Goal: Information Seeking & Learning: Understand process/instructions

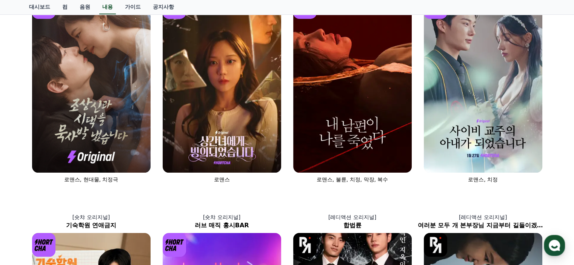
scroll to position [113, 0]
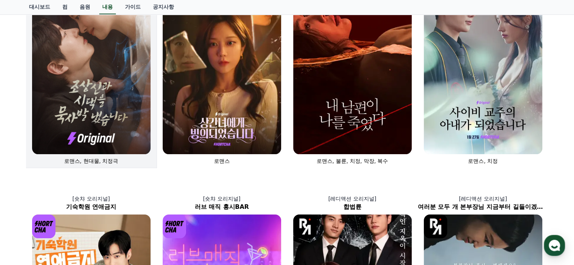
click at [113, 134] on img at bounding box center [91, 66] width 119 height 178
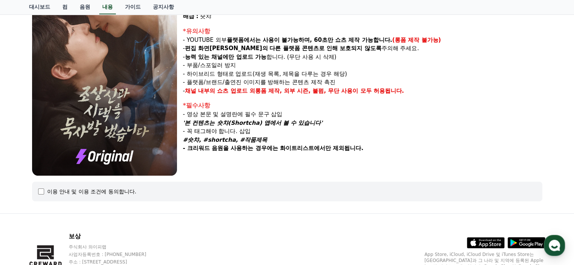
scroll to position [151, 0]
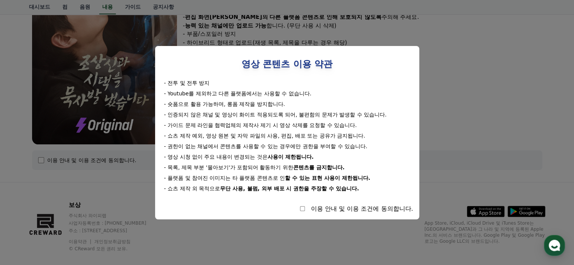
select select
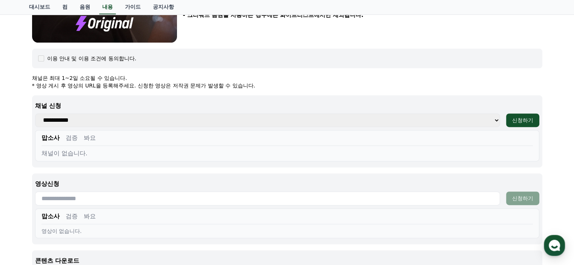
scroll to position [264, 0]
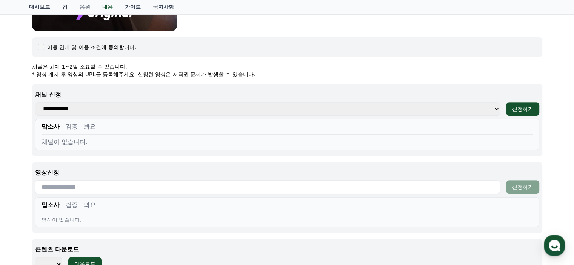
click at [104, 107] on select "**********" at bounding box center [267, 109] width 465 height 14
select select "**********"
click at [35, 102] on select "**********" at bounding box center [267, 109] width 465 height 14
click at [515, 109] on font "신청하기" at bounding box center [522, 109] width 21 height 6
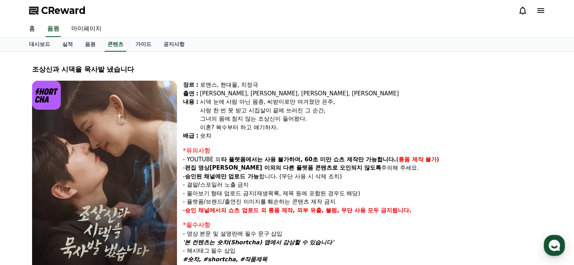
select select
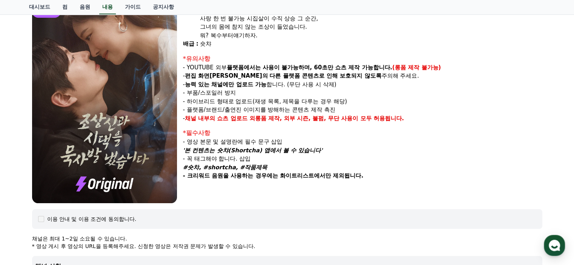
scroll to position [79, 0]
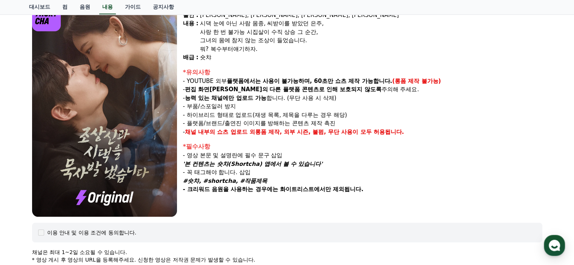
click at [109, 127] on img at bounding box center [104, 109] width 145 height 215
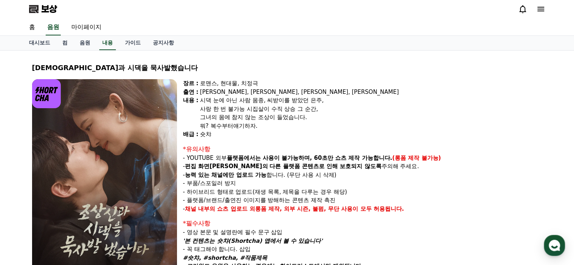
scroll to position [0, 0]
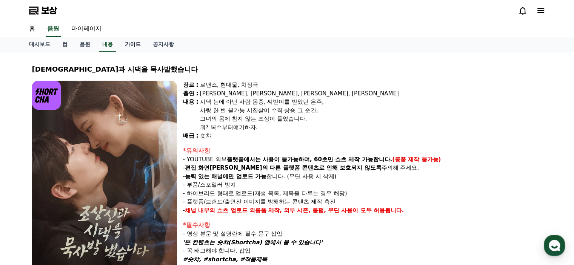
click at [136, 45] on font "가이드" at bounding box center [133, 44] width 16 height 6
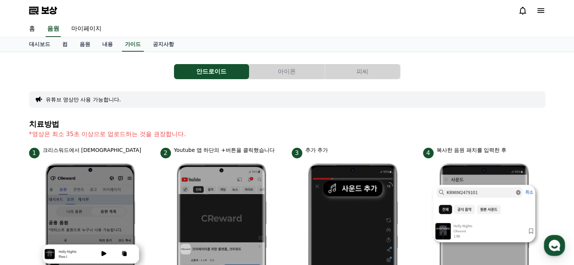
click at [362, 74] on font "피씨" at bounding box center [362, 71] width 12 height 7
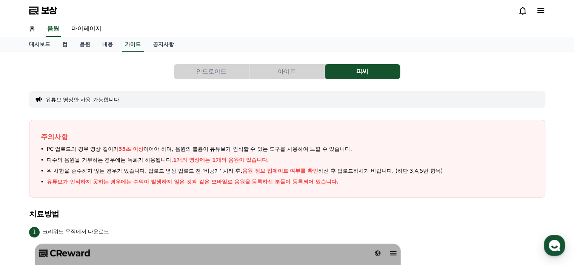
click at [197, 69] on font "안드로이드" at bounding box center [211, 71] width 30 height 7
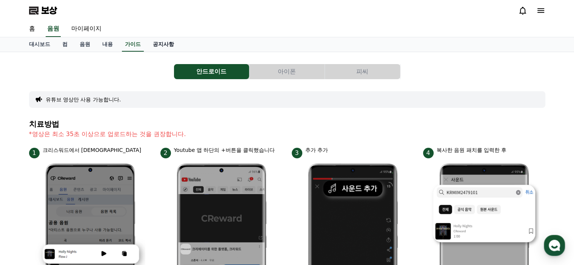
click at [158, 43] on font "공지사항" at bounding box center [163, 44] width 21 height 6
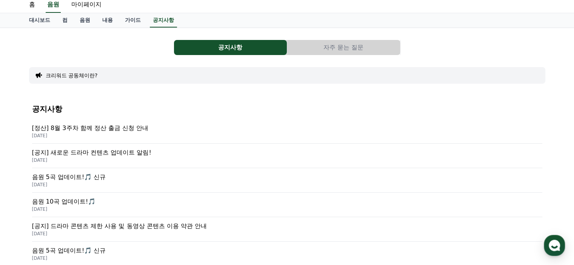
scroll to position [38, 0]
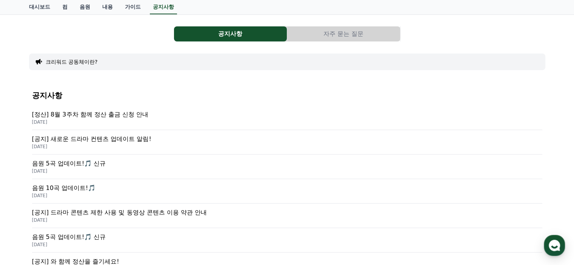
click at [343, 37] on font "자주 묻는 질문" at bounding box center [344, 33] width 40 height 7
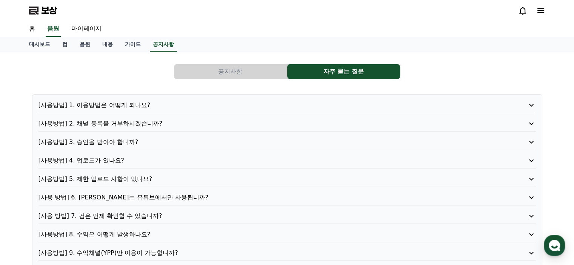
click at [129, 106] on font "[사용방법] 1. 이용방법은 어떻게 되나요?" at bounding box center [95, 105] width 112 height 7
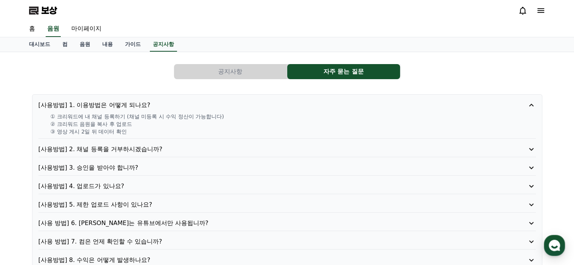
click at [140, 151] on font "[사용방법] 2. 채널 등록을 거부하시겠습니까?" at bounding box center [101, 149] width 124 height 7
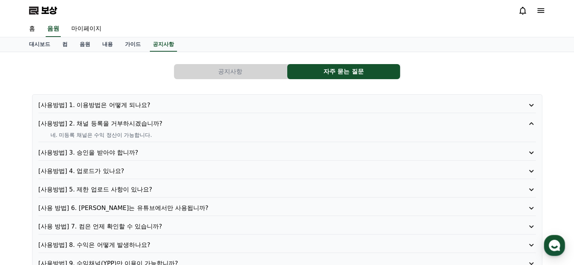
click at [118, 152] on font "[사용방법] 3. 승인을 받아야 합니까?" at bounding box center [89, 152] width 100 height 7
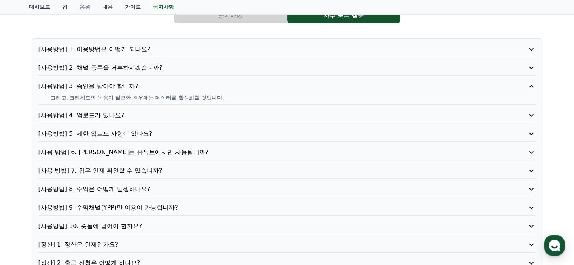
scroll to position [76, 0]
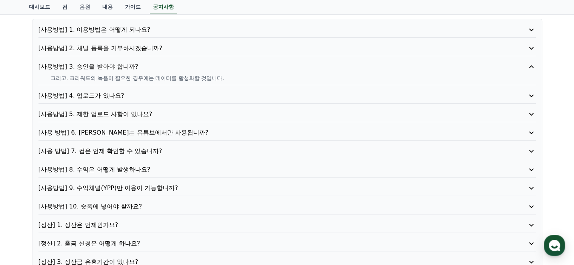
click at [105, 98] on font "[사용방법] 4. 업로드가 있나요?" at bounding box center [82, 95] width 86 height 7
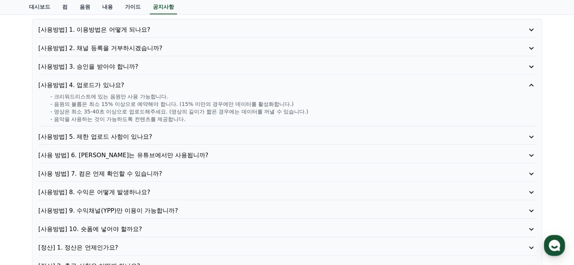
click at [131, 137] on font "[사용방법] 5. 제한 업로드 사항이 있나요?" at bounding box center [96, 136] width 114 height 7
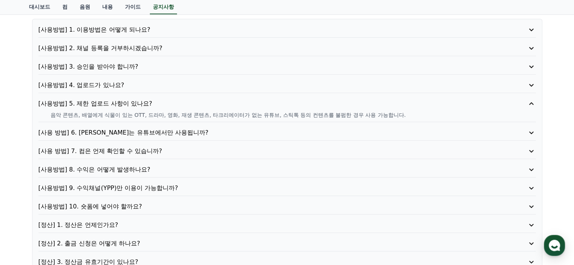
click at [163, 134] on font "[사용 방법] 6. 크리워드 커뮤니티는 유튜브에서만 사용됩니까?" at bounding box center [124, 132] width 170 height 7
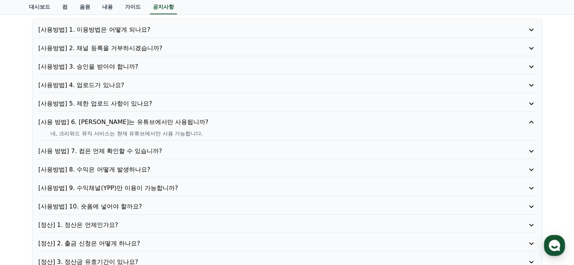
click at [140, 151] on font "[사용 방법] 7. 컴은 언제 확인할 수 있습니까?" at bounding box center [101, 151] width 124 height 7
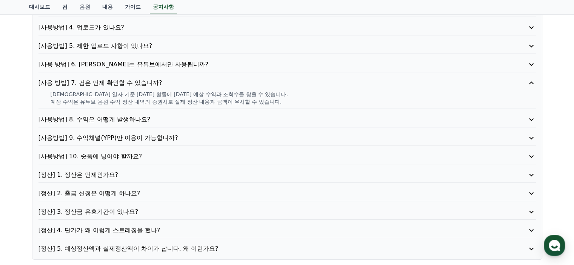
scroll to position [151, 0]
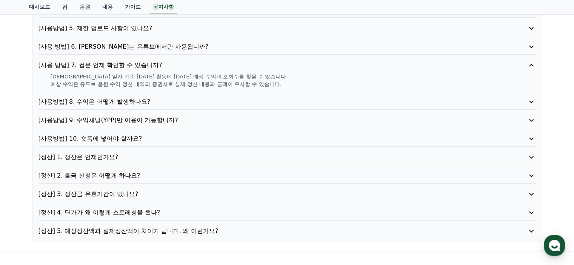
click at [146, 118] on font "[사용방법] 9. 수익채널(YPP)만 이용이 가능합니까?" at bounding box center [109, 120] width 140 height 7
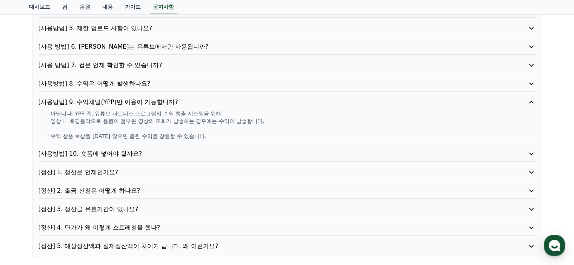
click at [129, 155] on font "[사용방법] 10. 숏폼에 넣어야 할까요?" at bounding box center [91, 153] width 104 height 7
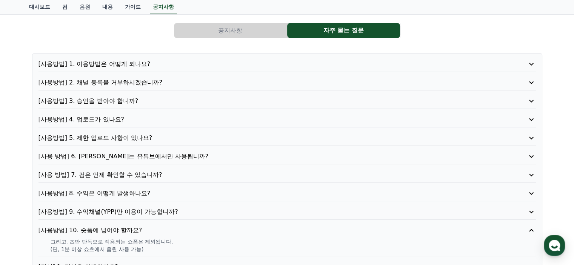
scroll to position [40, 0]
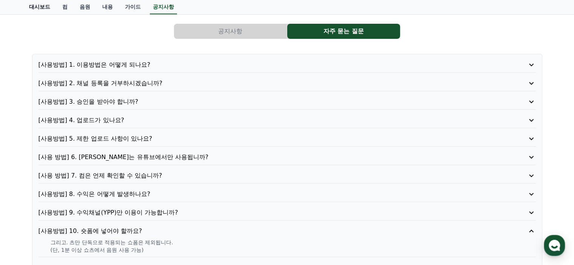
click at [42, 7] on font "대시보드" at bounding box center [39, 7] width 21 height 6
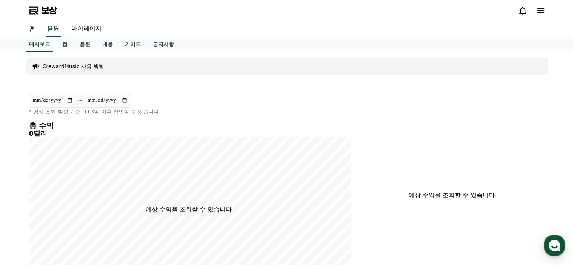
click at [94, 66] on font "CrewardMusic 사용 방법" at bounding box center [74, 66] width 62 height 6
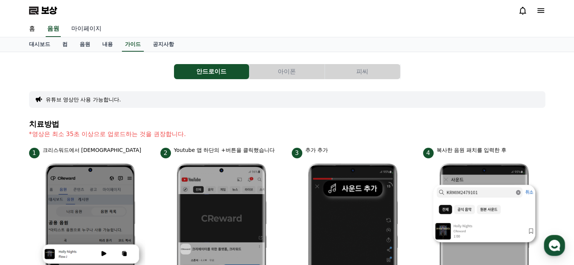
click at [80, 29] on font "마이페이지" at bounding box center [86, 28] width 30 height 7
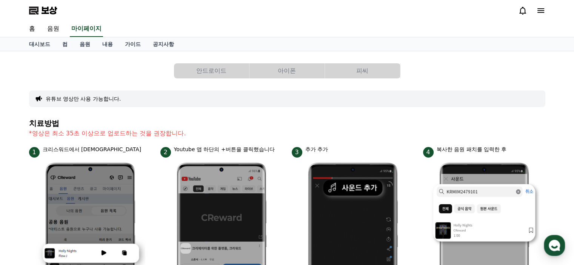
select select "**********"
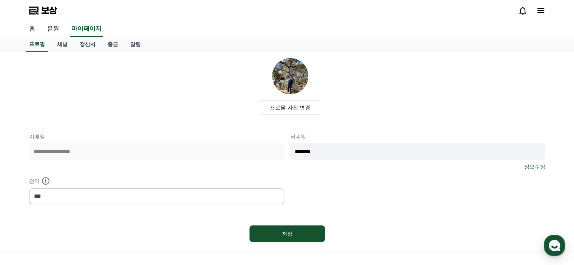
click at [33, 28] on font "홈" at bounding box center [32, 28] width 6 height 7
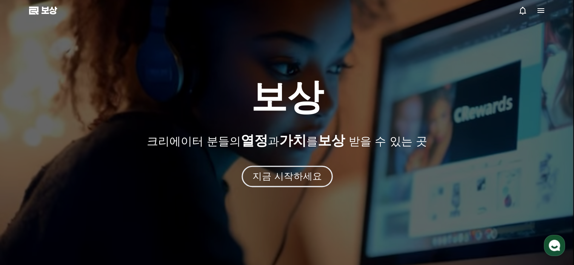
click at [287, 177] on font "지금 시작하세요" at bounding box center [286, 176] width 69 height 11
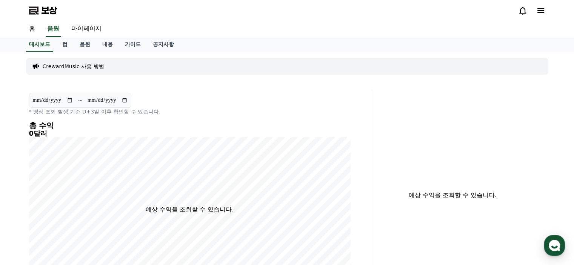
click at [37, 9] on polygon at bounding box center [33, 11] width 9 height 8
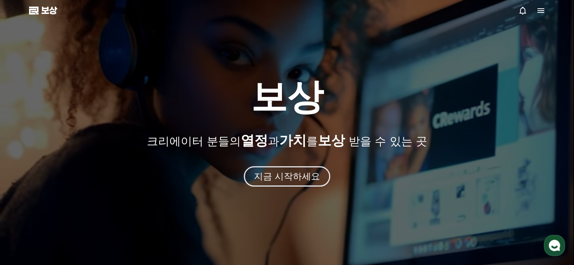
click at [536, 8] on div at bounding box center [531, 10] width 27 height 9
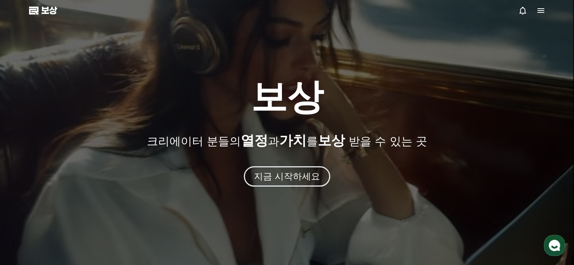
click at [538, 8] on icon at bounding box center [541, 10] width 7 height 5
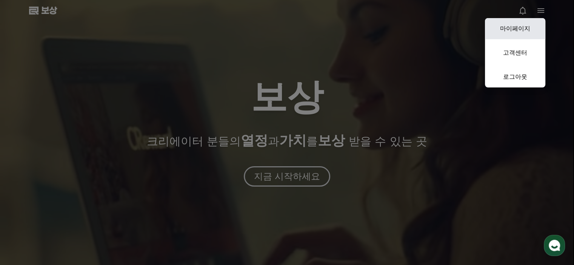
click at [521, 26] on font "마이페이지" at bounding box center [515, 28] width 30 height 7
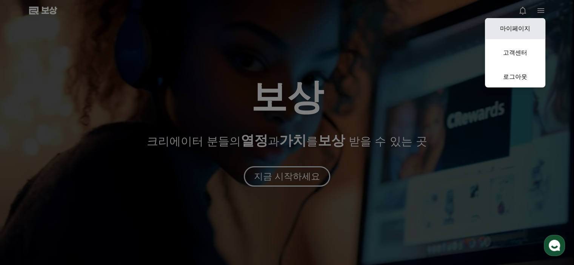
select select "**********"
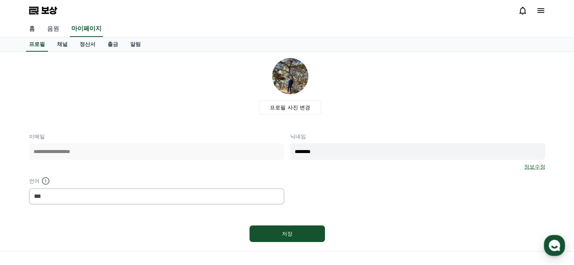
click at [55, 29] on font "음원" at bounding box center [53, 28] width 12 height 7
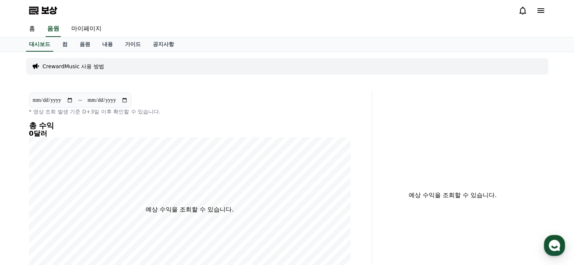
click at [72, 66] on font "CrewardMusic 사용 방법" at bounding box center [74, 66] width 62 height 6
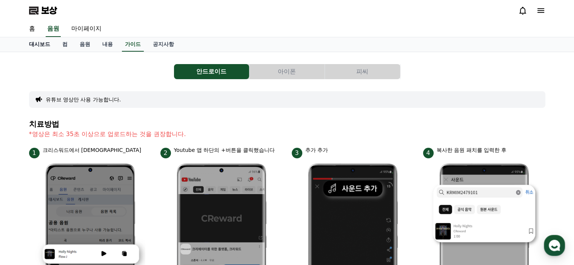
click at [40, 44] on font "대시보드" at bounding box center [39, 44] width 21 height 6
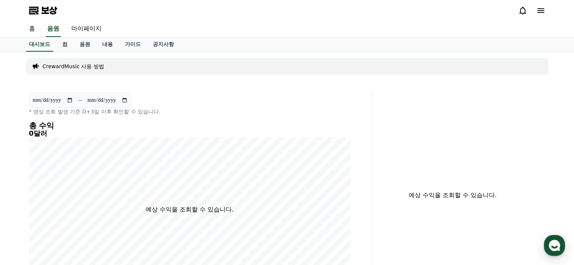
click at [32, 26] on font "홈" at bounding box center [32, 28] width 6 height 7
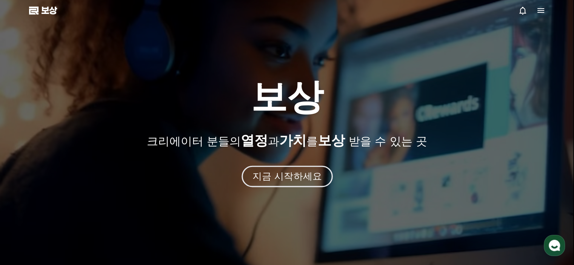
click at [280, 178] on font "지금 시작하세요" at bounding box center [286, 176] width 69 height 11
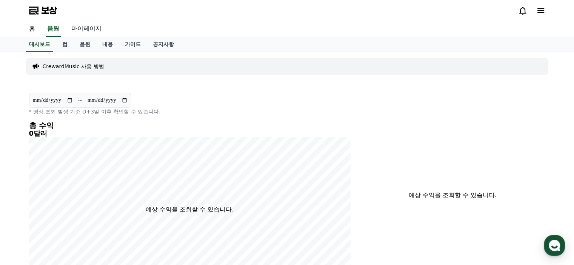
click at [87, 30] on font "마이페이지" at bounding box center [86, 28] width 30 height 7
select select "**********"
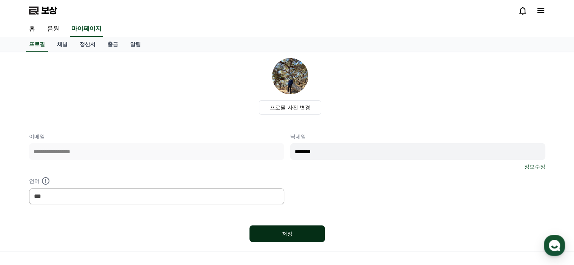
click at [291, 236] on font "저장" at bounding box center [287, 234] width 11 height 6
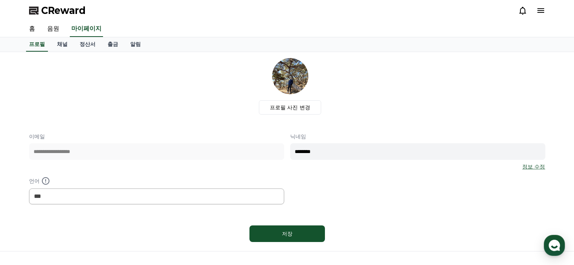
select select "**********"
click at [63, 46] on font "채널" at bounding box center [62, 44] width 11 height 6
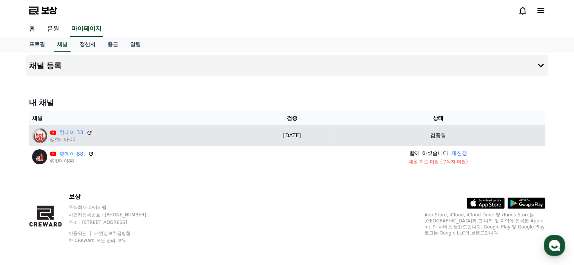
click at [41, 137] on img at bounding box center [39, 135] width 15 height 15
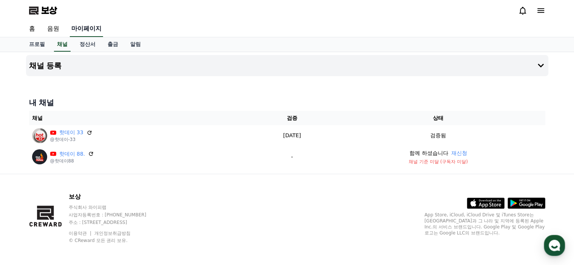
click at [87, 30] on font "마이페이지" at bounding box center [86, 28] width 30 height 7
select select "**********"
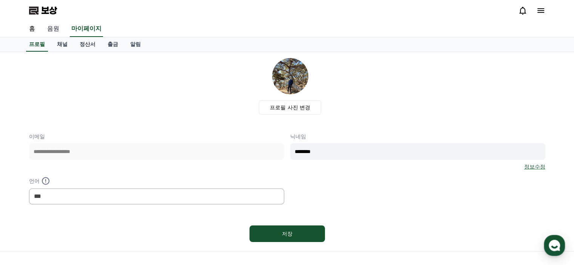
click at [53, 29] on font "음원" at bounding box center [53, 28] width 12 height 7
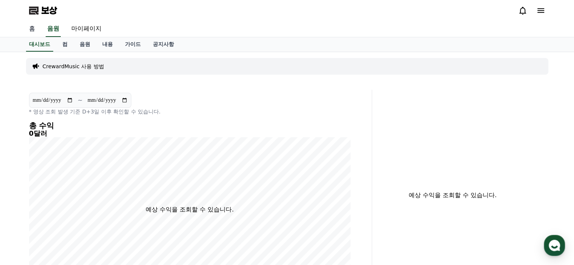
click at [31, 30] on font "홈" at bounding box center [32, 28] width 6 height 7
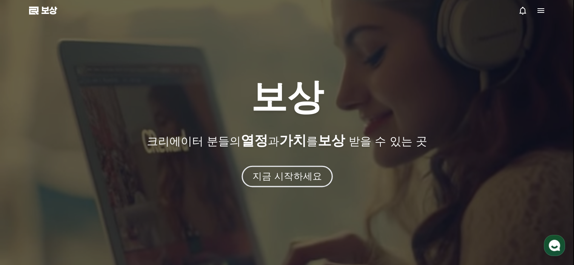
click at [279, 173] on font "지금 시작하세요" at bounding box center [286, 176] width 69 height 11
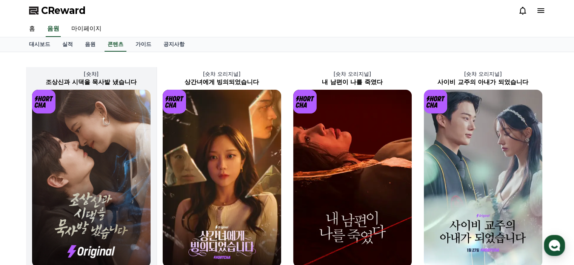
click at [108, 166] on img at bounding box center [91, 179] width 119 height 178
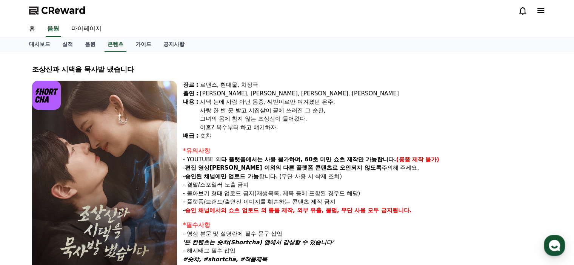
select select
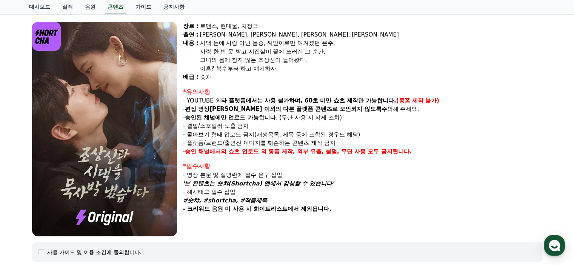
scroll to position [76, 0]
